Goal: Find specific page/section: Locate a particular part of the current website

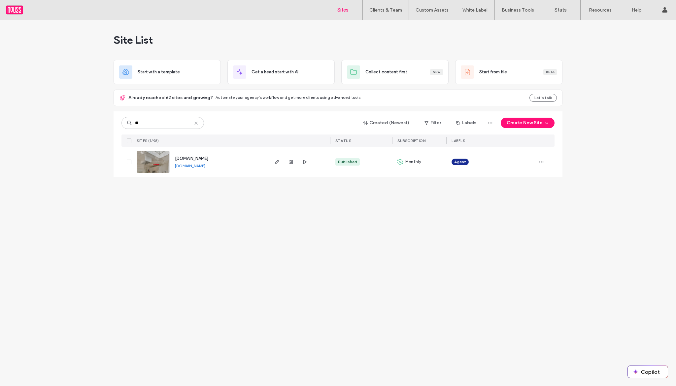
type input "**"
click at [186, 158] on span "[DOMAIN_NAME]" at bounding box center [191, 158] width 33 height 5
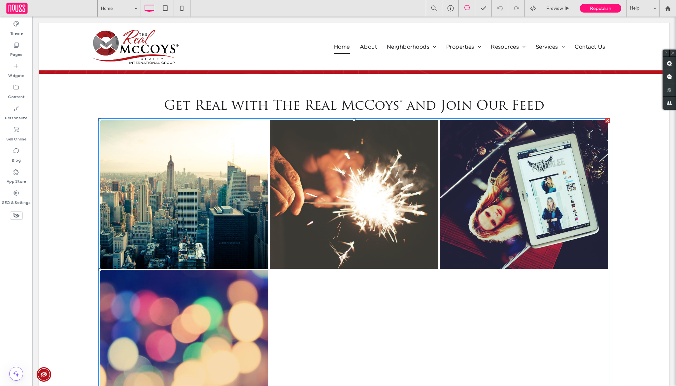
scroll to position [1634, 0]
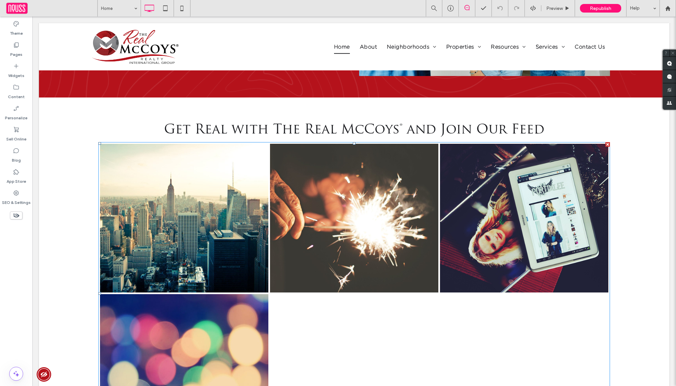
click at [308, 223] on link at bounding box center [354, 218] width 168 height 149
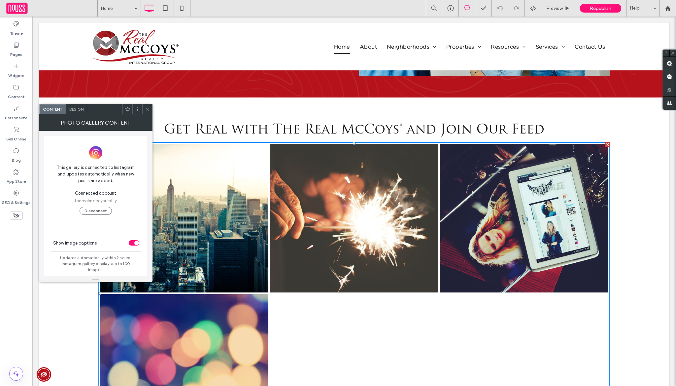
scroll to position [7, 0]
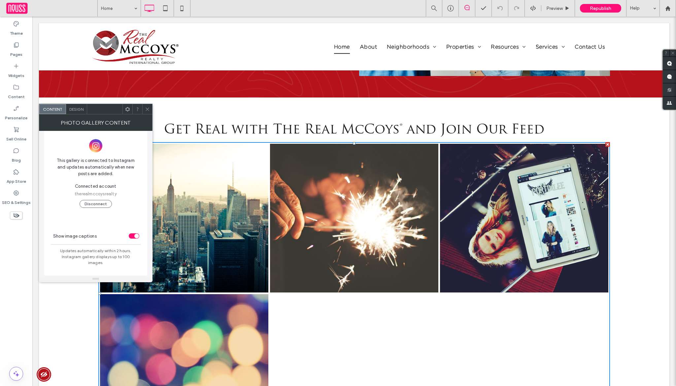
click at [148, 108] on use at bounding box center [147, 108] width 3 height 3
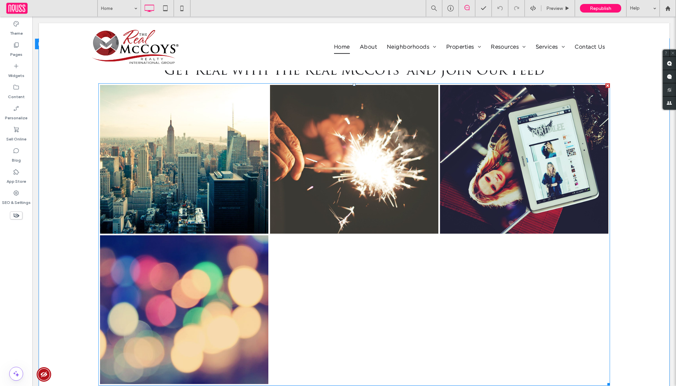
scroll to position [1693, 0]
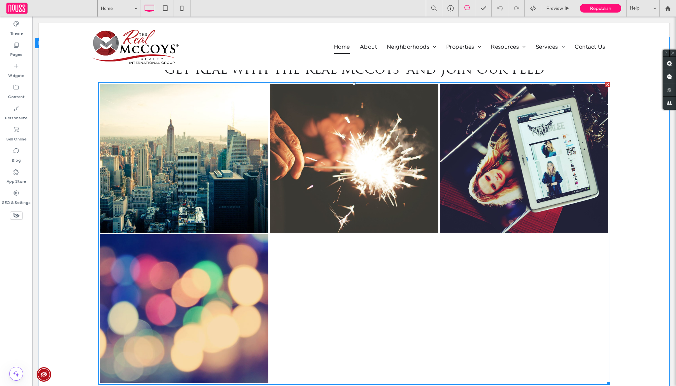
click at [203, 196] on link at bounding box center [184, 158] width 168 height 149
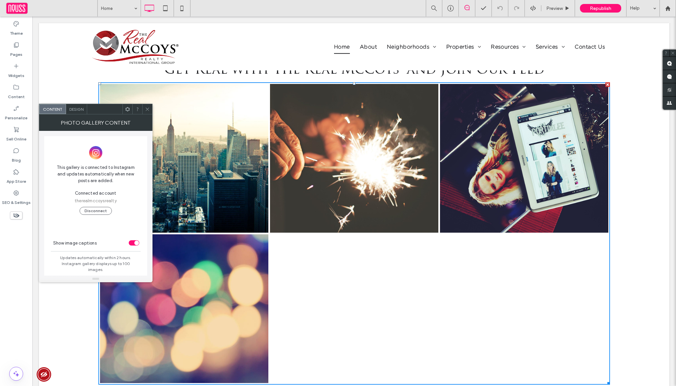
click at [151, 110] on div at bounding box center [147, 109] width 10 height 10
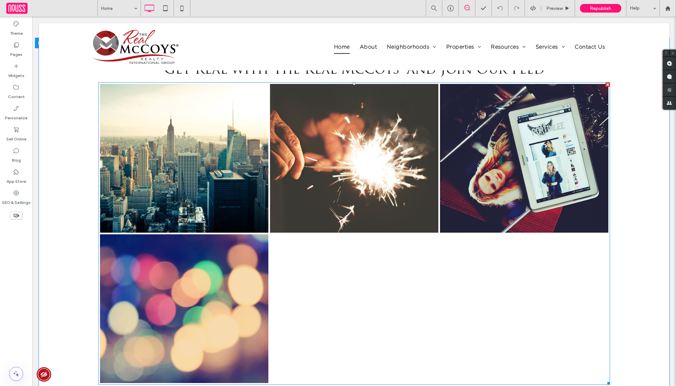
click at [244, 191] on link at bounding box center [184, 158] width 168 height 149
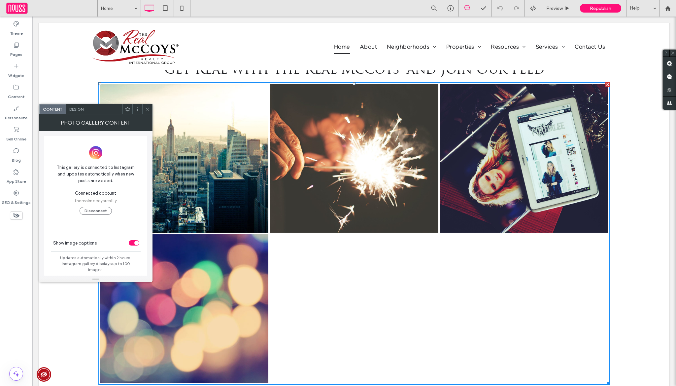
click at [150, 108] on icon at bounding box center [147, 109] width 5 height 5
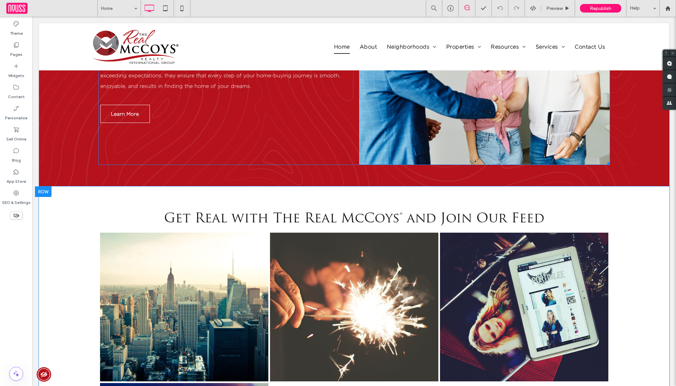
scroll to position [1503, 0]
